Goal: Transaction & Acquisition: Purchase product/service

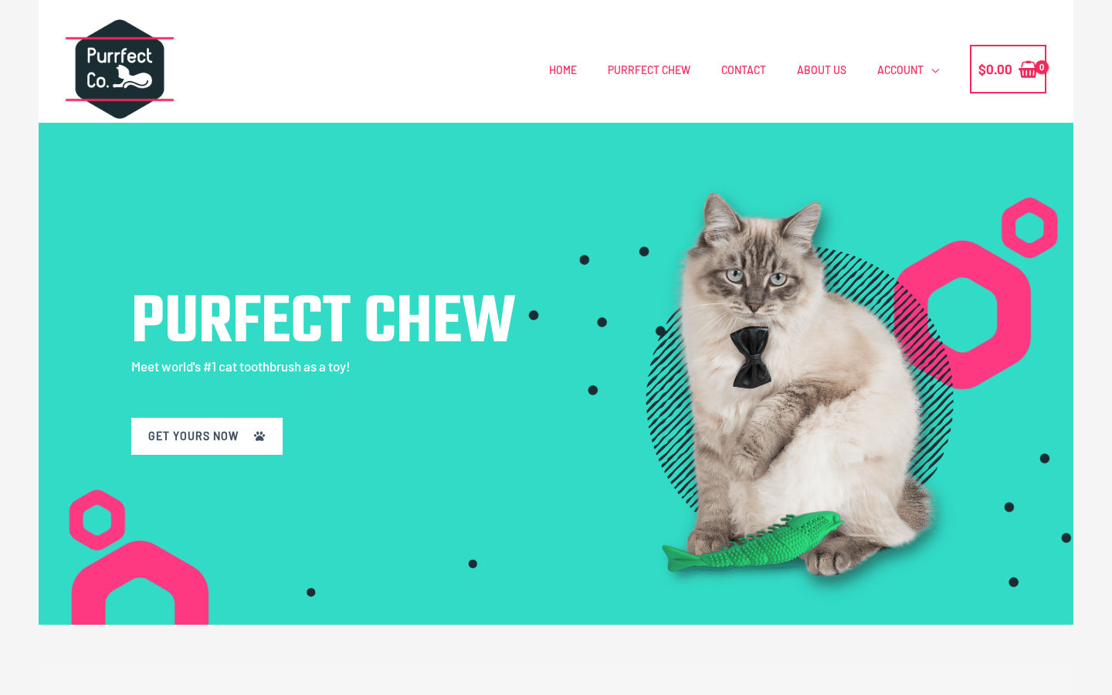
scroll to position [0, 386]
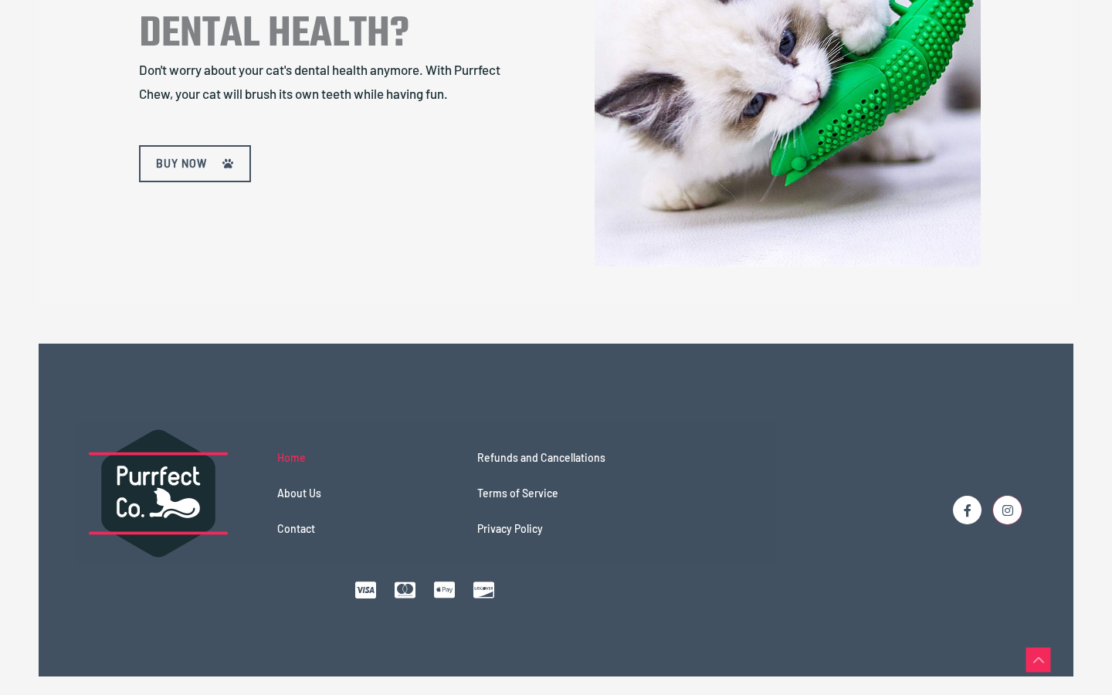
scroll to position [903, 0]
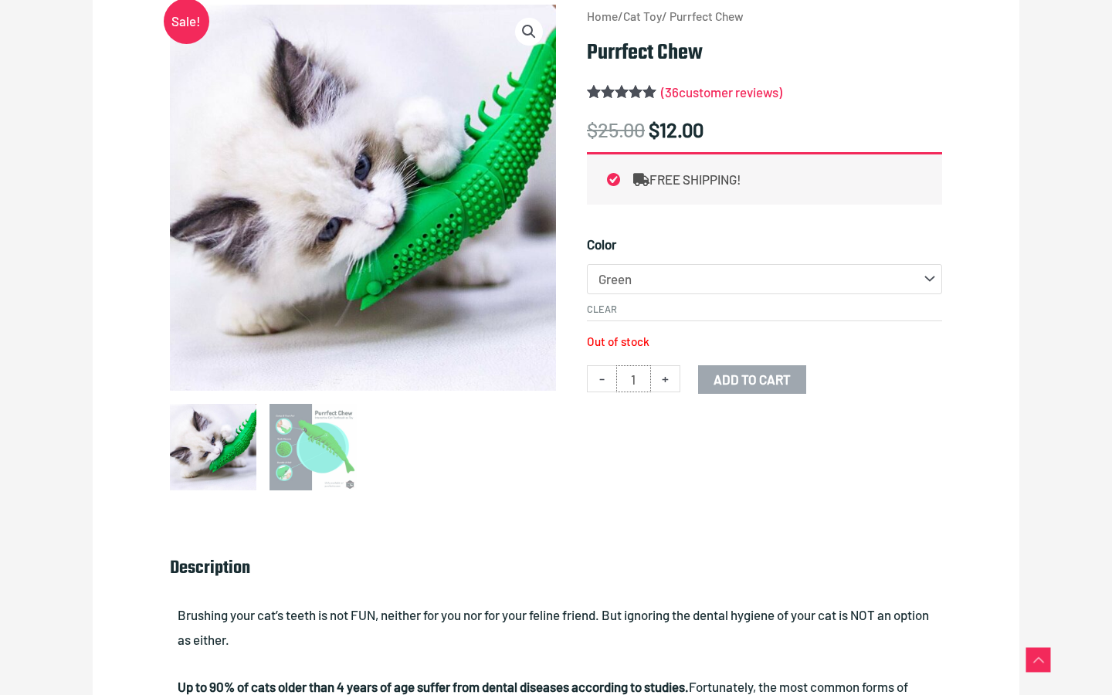
select select "Red"
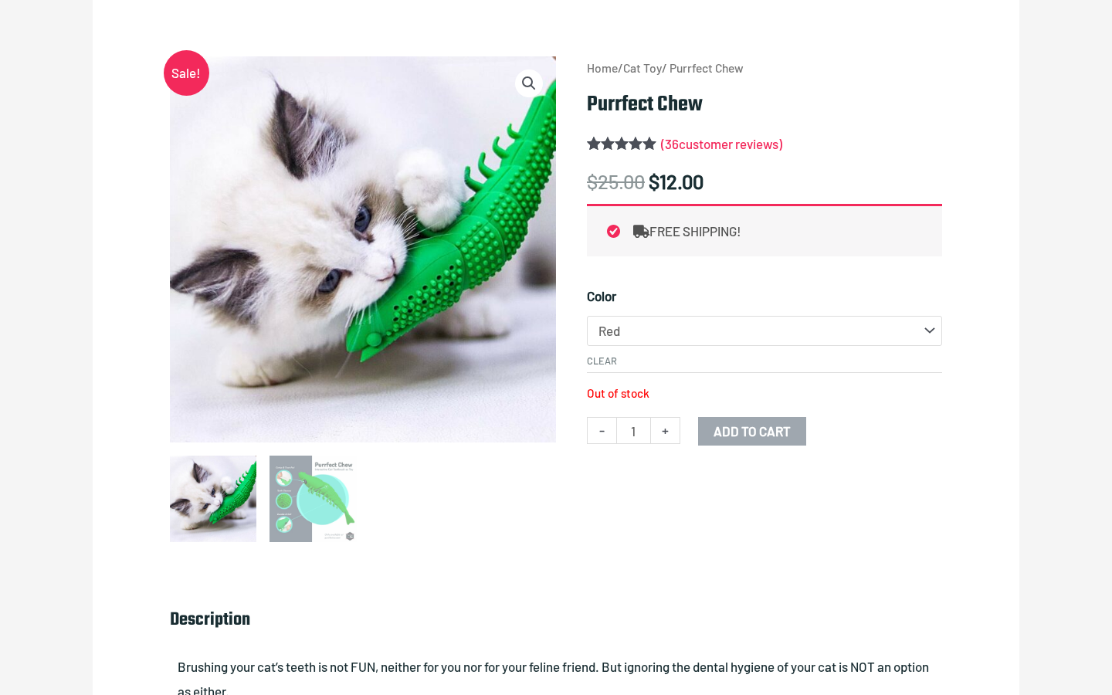
scroll to position [0, 386]
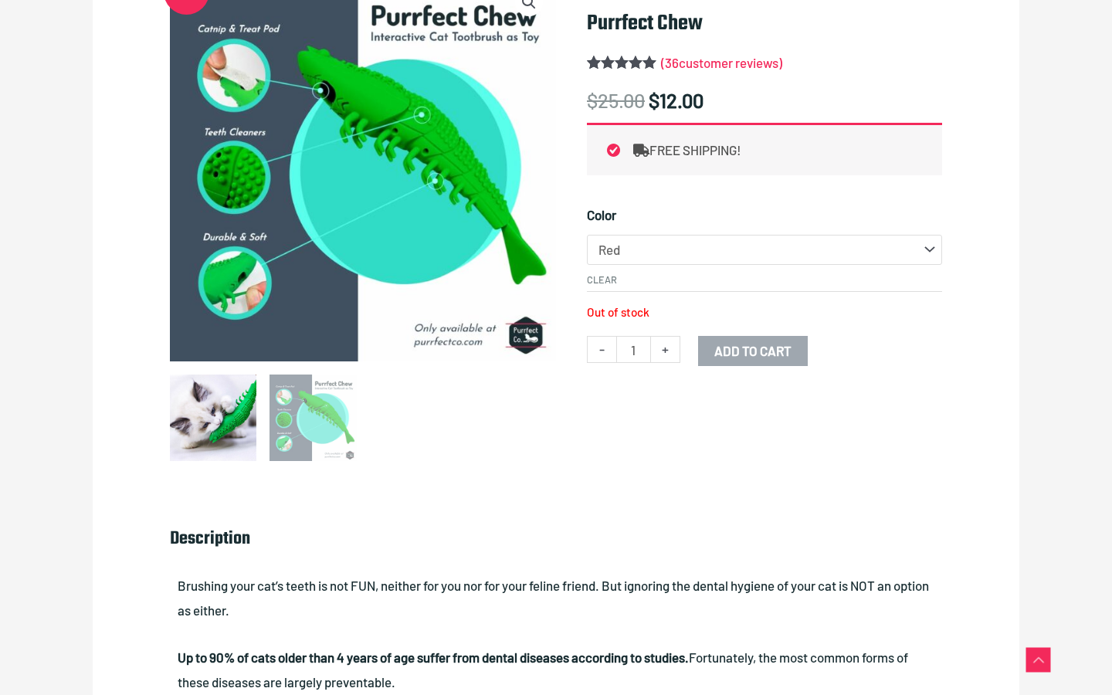
click at [751, 347] on button "Add to cart" at bounding box center [753, 351] width 110 height 30
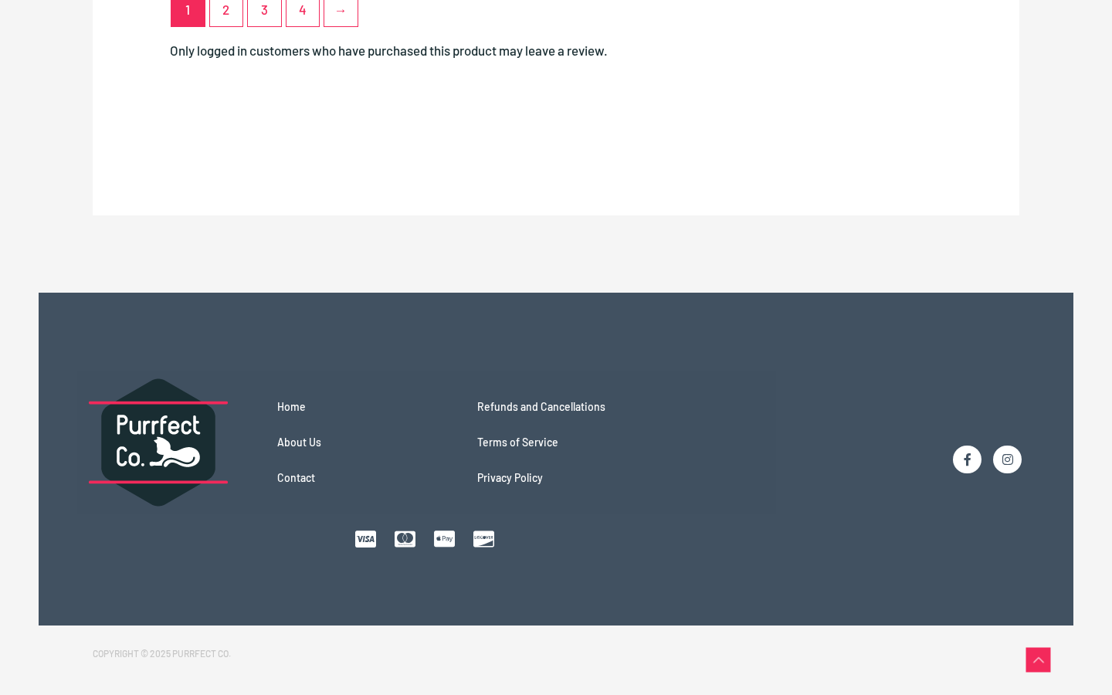
scroll to position [3404, 0]
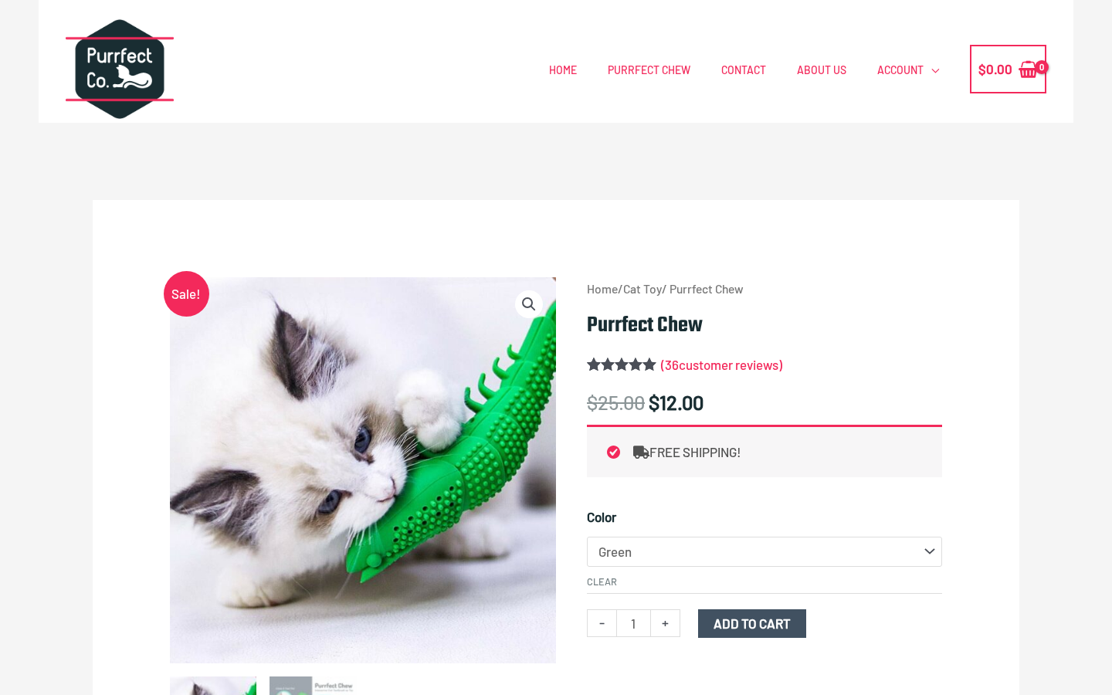
type input "2"
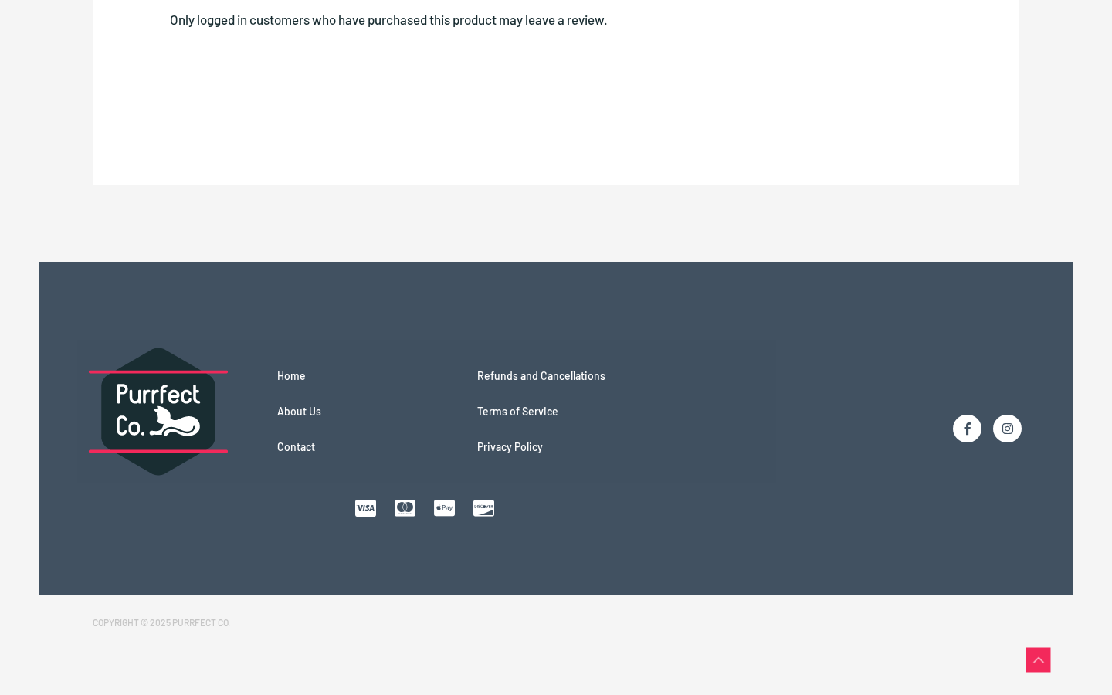
scroll to position [3404, 0]
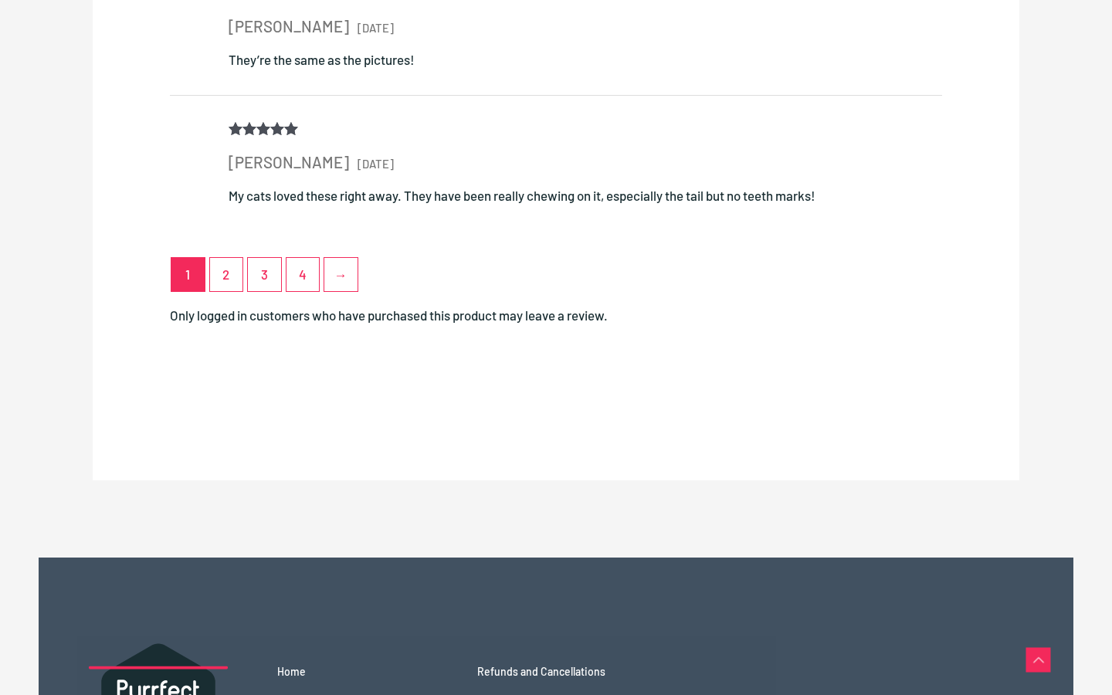
scroll to position [3404, 0]
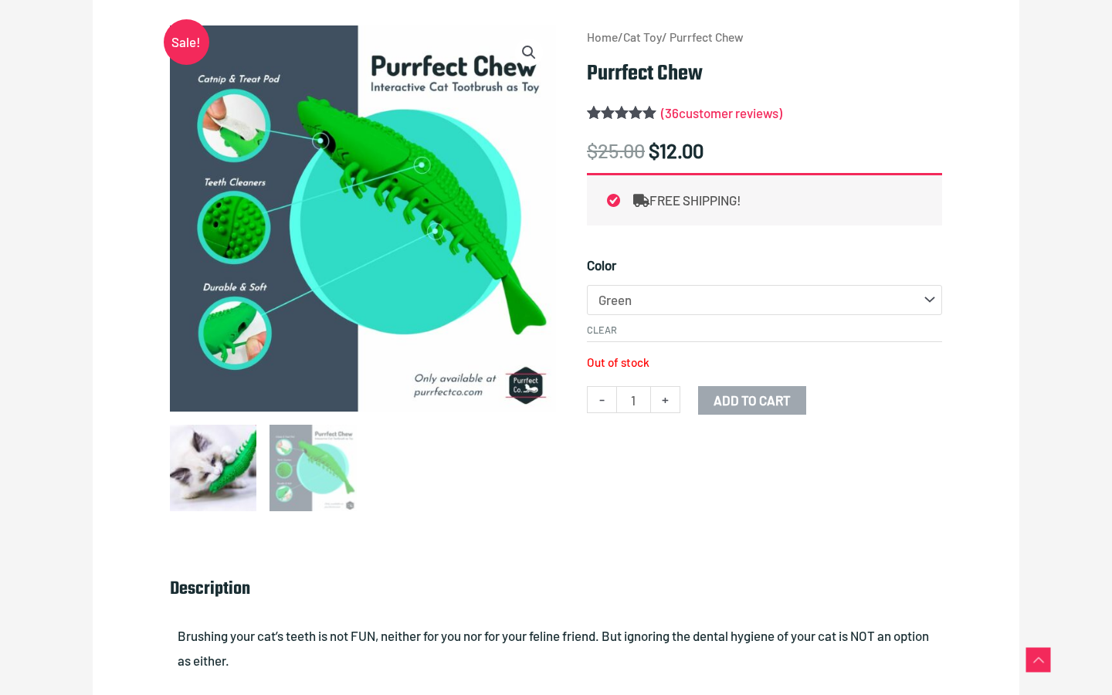
scroll to position [679, 0]
